Goal: Information Seeking & Learning: Learn about a topic

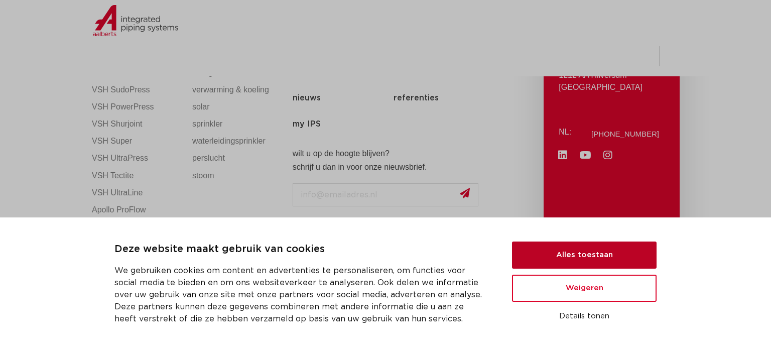
click at [615, 251] on button "Alles toestaan" at bounding box center [584, 255] width 145 height 27
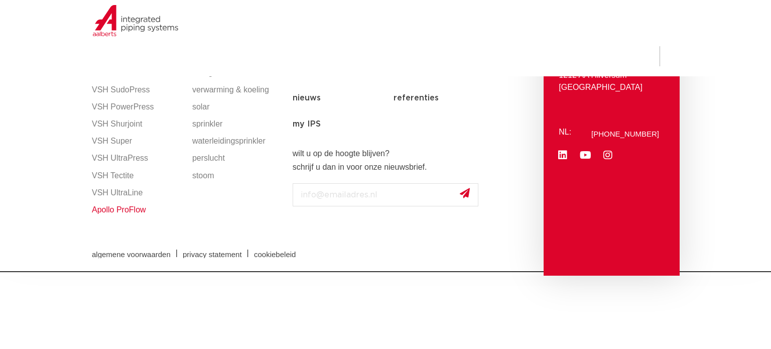
click at [133, 213] on link "Apollo ProFlow" at bounding box center [137, 209] width 90 height 17
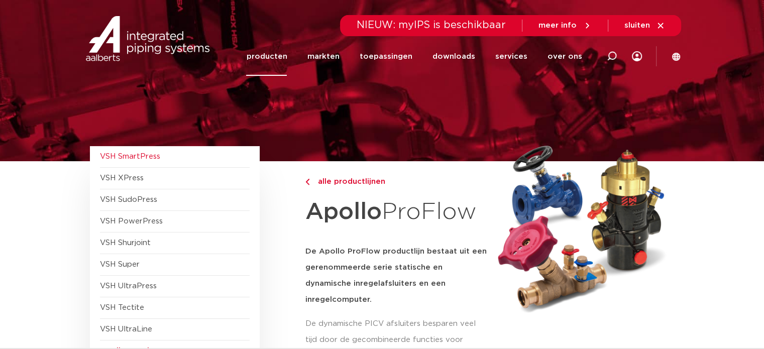
click at [163, 157] on span "VSH SmartPress" at bounding box center [175, 157] width 150 height 22
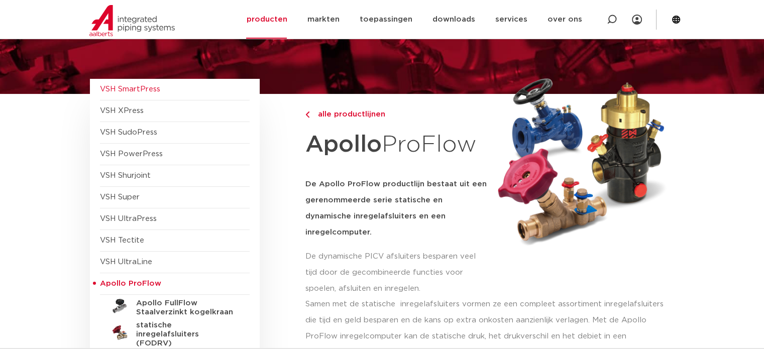
scroll to position [50, 0]
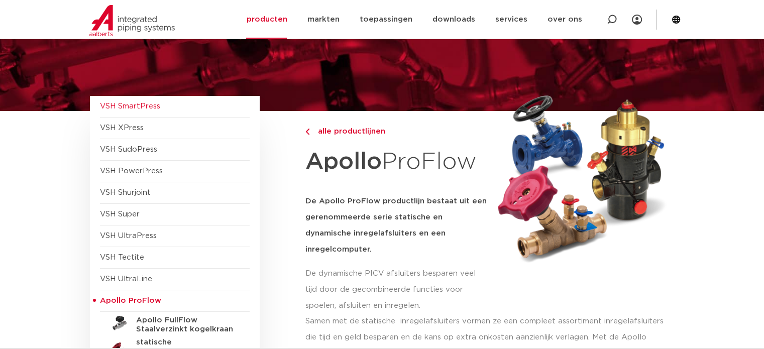
click at [139, 110] on span "VSH SmartPress" at bounding box center [130, 106] width 60 height 8
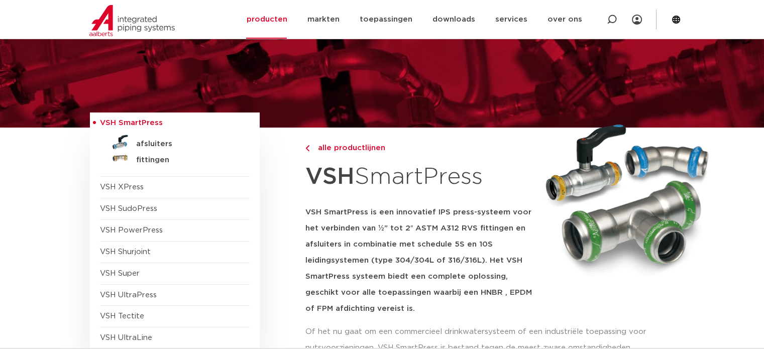
scroll to position [50, 0]
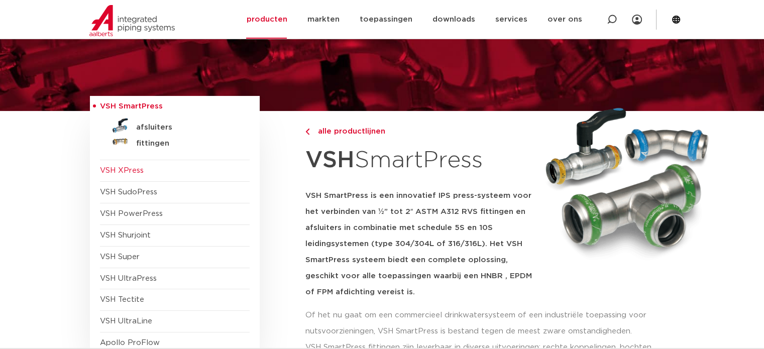
click at [149, 173] on span "VSH XPress" at bounding box center [175, 171] width 150 height 22
click at [121, 170] on span "VSH XPress" at bounding box center [122, 171] width 44 height 8
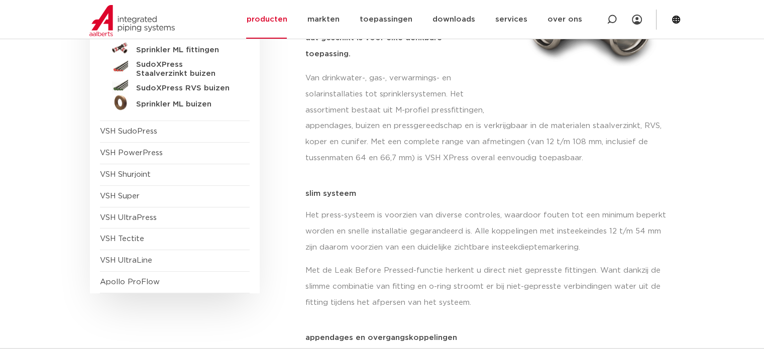
scroll to position [251, 0]
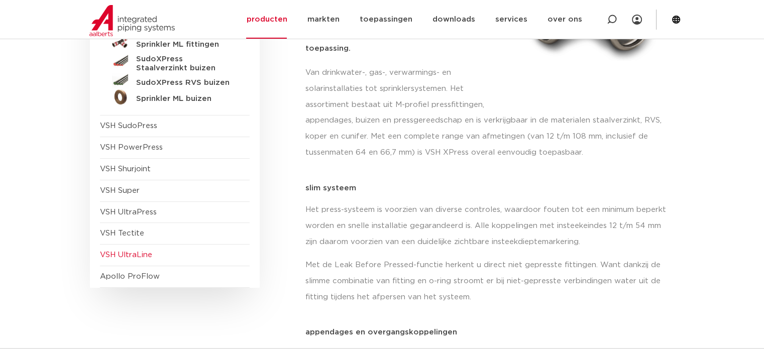
click at [149, 261] on span "VSH UltraLine" at bounding box center [175, 256] width 150 height 22
click at [146, 259] on span "VSH UltraLine" at bounding box center [175, 256] width 150 height 22
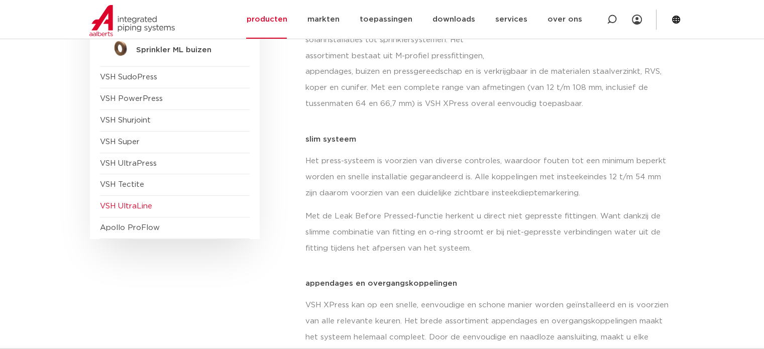
scroll to position [301, 0]
click at [123, 204] on span "VSH UltraLine" at bounding box center [126, 205] width 52 height 8
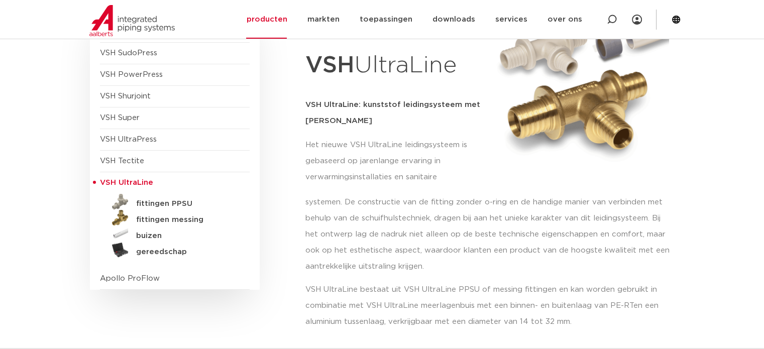
scroll to position [151, 0]
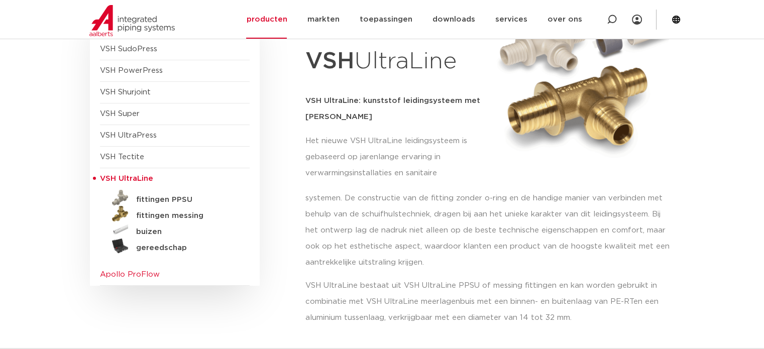
click at [126, 271] on span "Apollo ProFlow" at bounding box center [130, 275] width 60 height 8
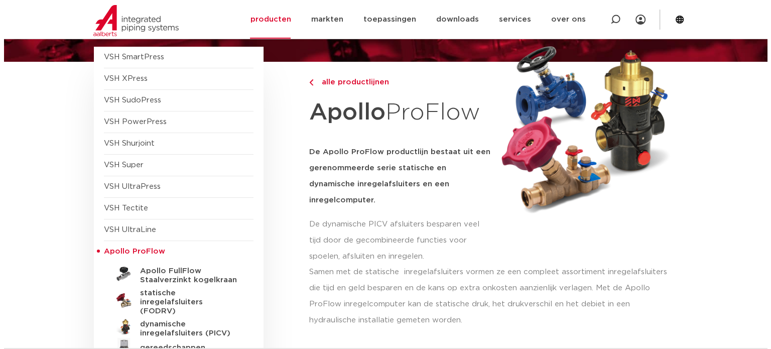
scroll to position [100, 0]
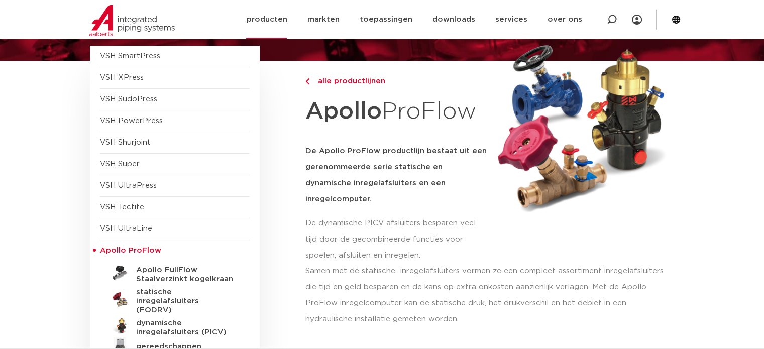
click at [677, 23] on icon at bounding box center [676, 20] width 8 height 8
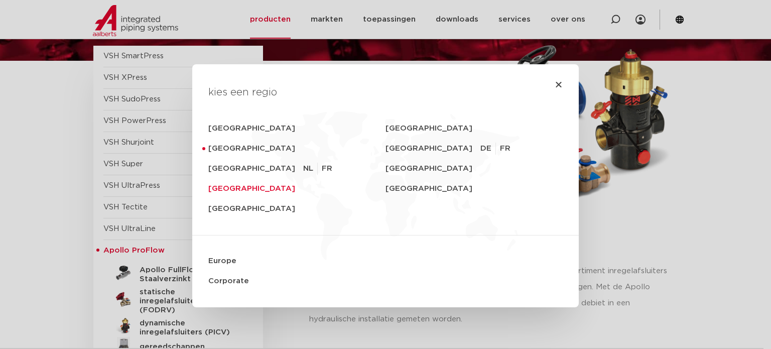
click at [215, 186] on link "[GEOGRAPHIC_DATA]" at bounding box center [296, 189] width 177 height 20
